Goal: Check status: Check status

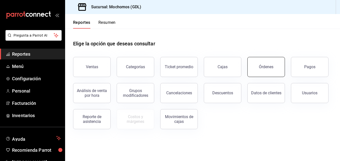
click at [263, 76] on button "Órdenes" at bounding box center [266, 67] width 38 height 20
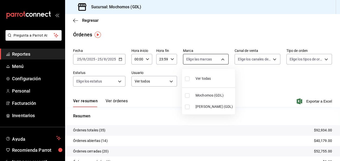
click at [192, 61] on body "Pregunta a Parrot AI Reportes Menú Configuración Personal Facturación Inventari…" at bounding box center [170, 80] width 340 height 161
click at [188, 106] on input "checkbox" at bounding box center [187, 106] width 5 height 5
checkbox input "true"
type input "9cac9703-0c5a-4d8b-addd-5b6b571d65b9"
click at [120, 57] on div at bounding box center [170, 80] width 340 height 161
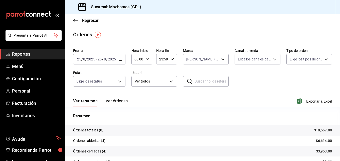
click at [120, 58] on icon "button" at bounding box center [121, 59] width 4 height 4
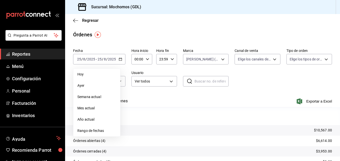
click at [146, 62] on div "00:00 Hora inicio" at bounding box center [141, 59] width 21 height 11
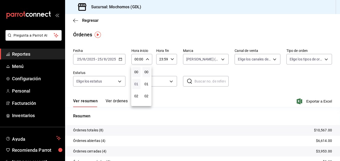
click at [135, 83] on span "01" at bounding box center [136, 84] width 2 height 4
type input "01:00"
click at [135, 83] on span "05" at bounding box center [136, 82] width 2 height 4
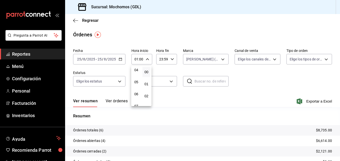
type input "05:00"
click at [243, 84] on div at bounding box center [170, 80] width 340 height 161
